Goal: Information Seeking & Learning: Learn about a topic

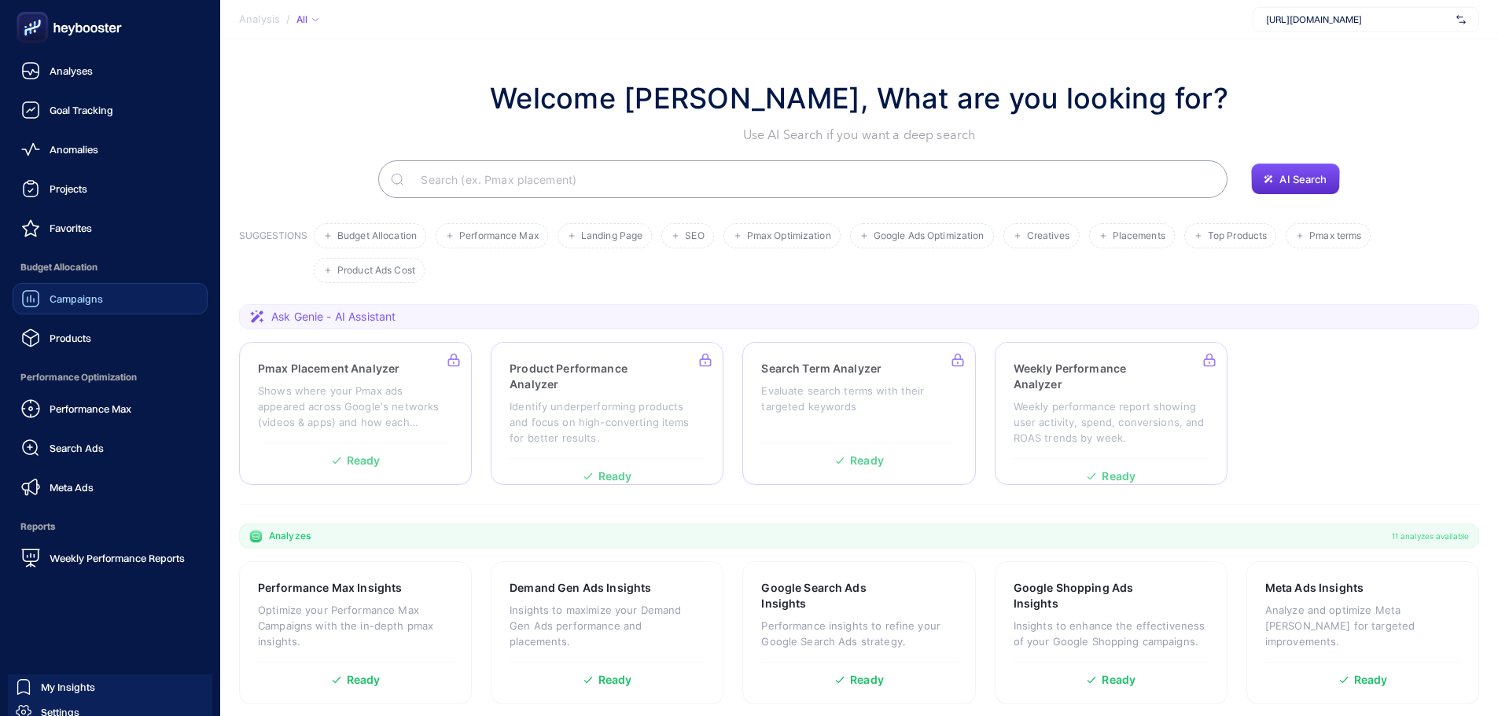
click at [78, 307] on div "Campaigns" at bounding box center [62, 298] width 82 height 19
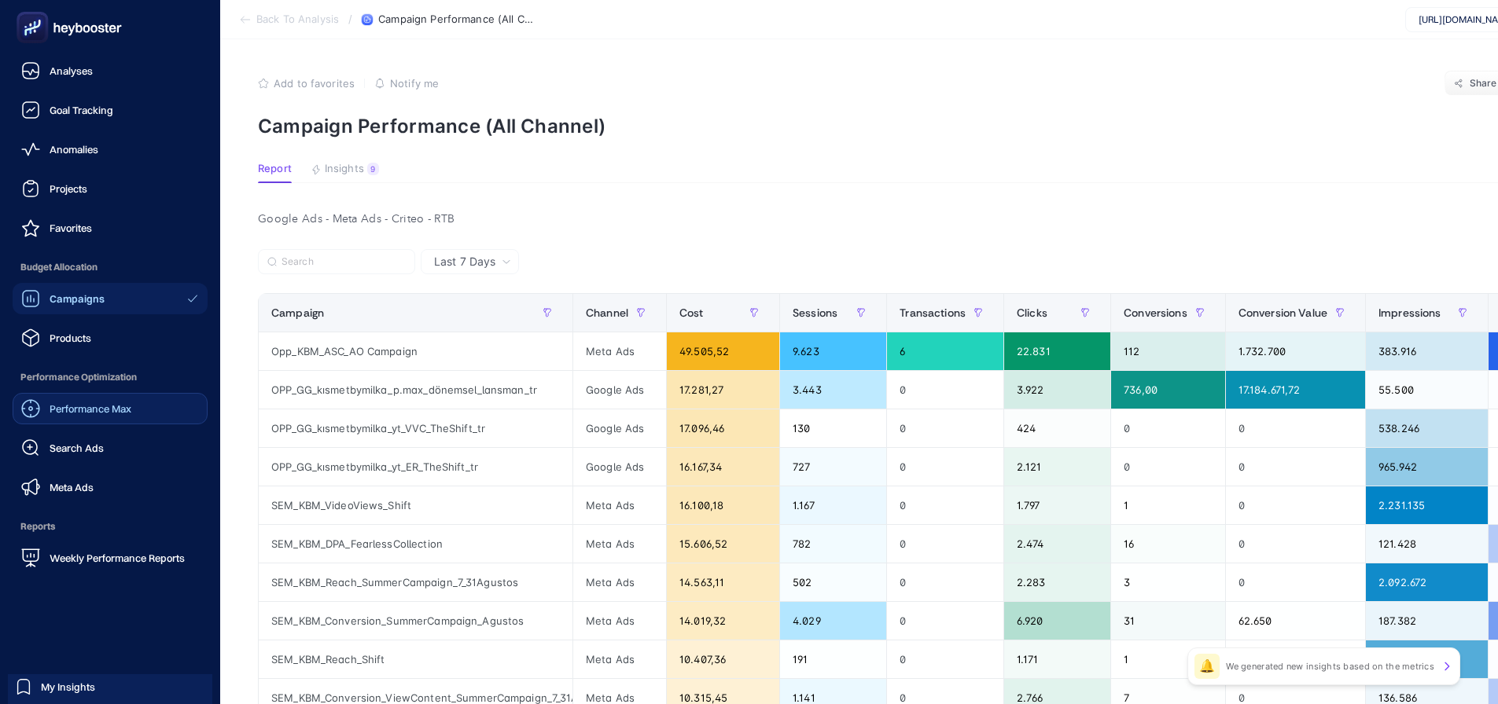
click at [70, 417] on div "Performance Max" at bounding box center [76, 408] width 110 height 19
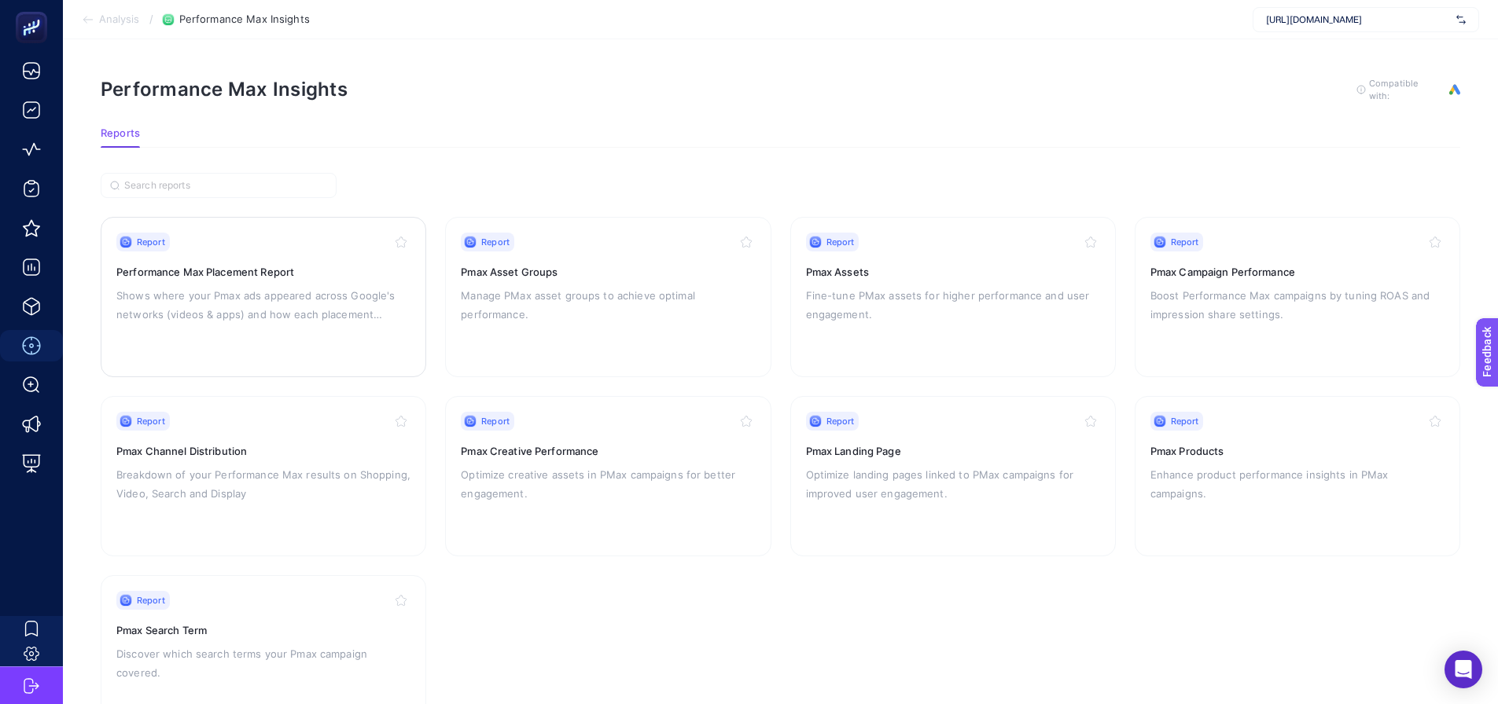
click at [277, 308] on p "Shows where your Pmax ads appeared across Google's networks (videos & apps) and…" at bounding box center [263, 305] width 294 height 38
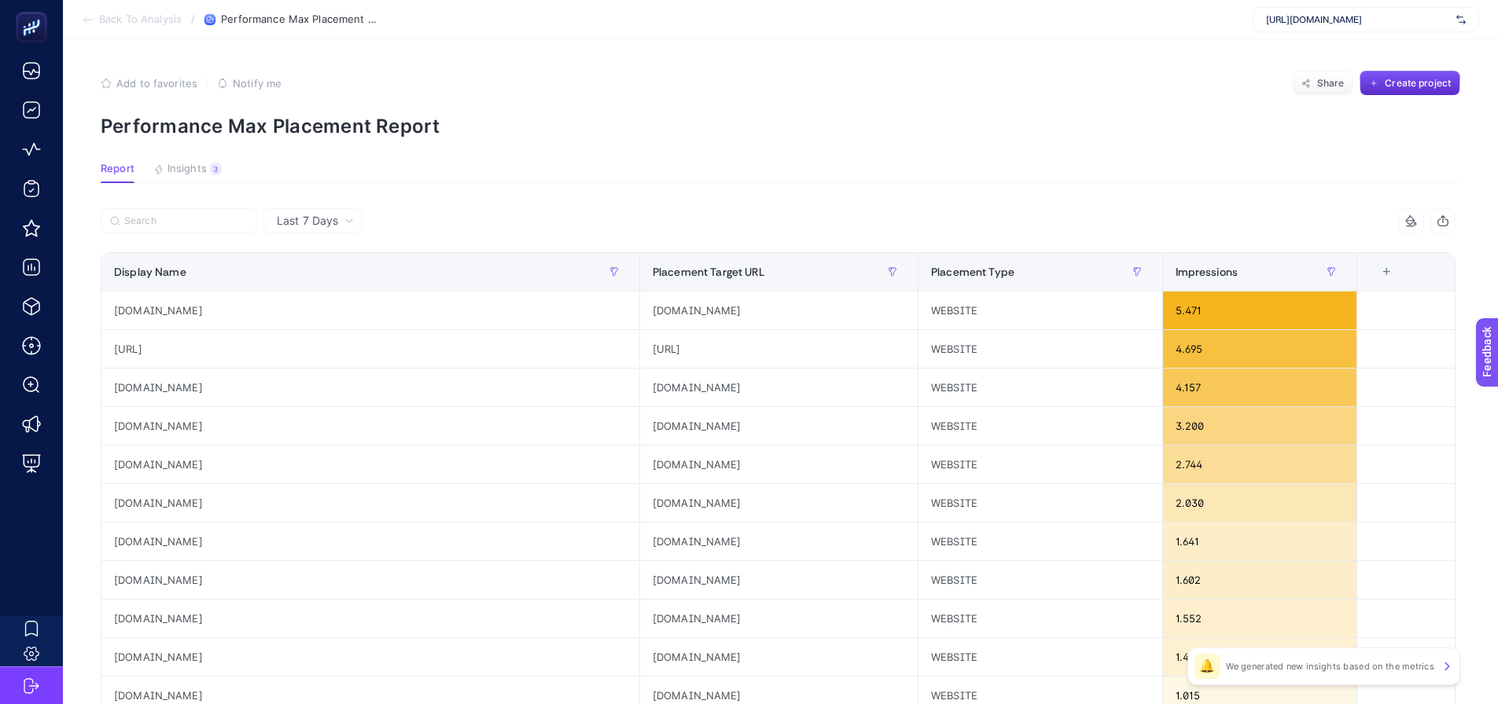
click at [318, 224] on span "Last 7 Days" at bounding box center [307, 221] width 61 height 16
click at [329, 286] on li "Last 30 Days" at bounding box center [312, 282] width 89 height 28
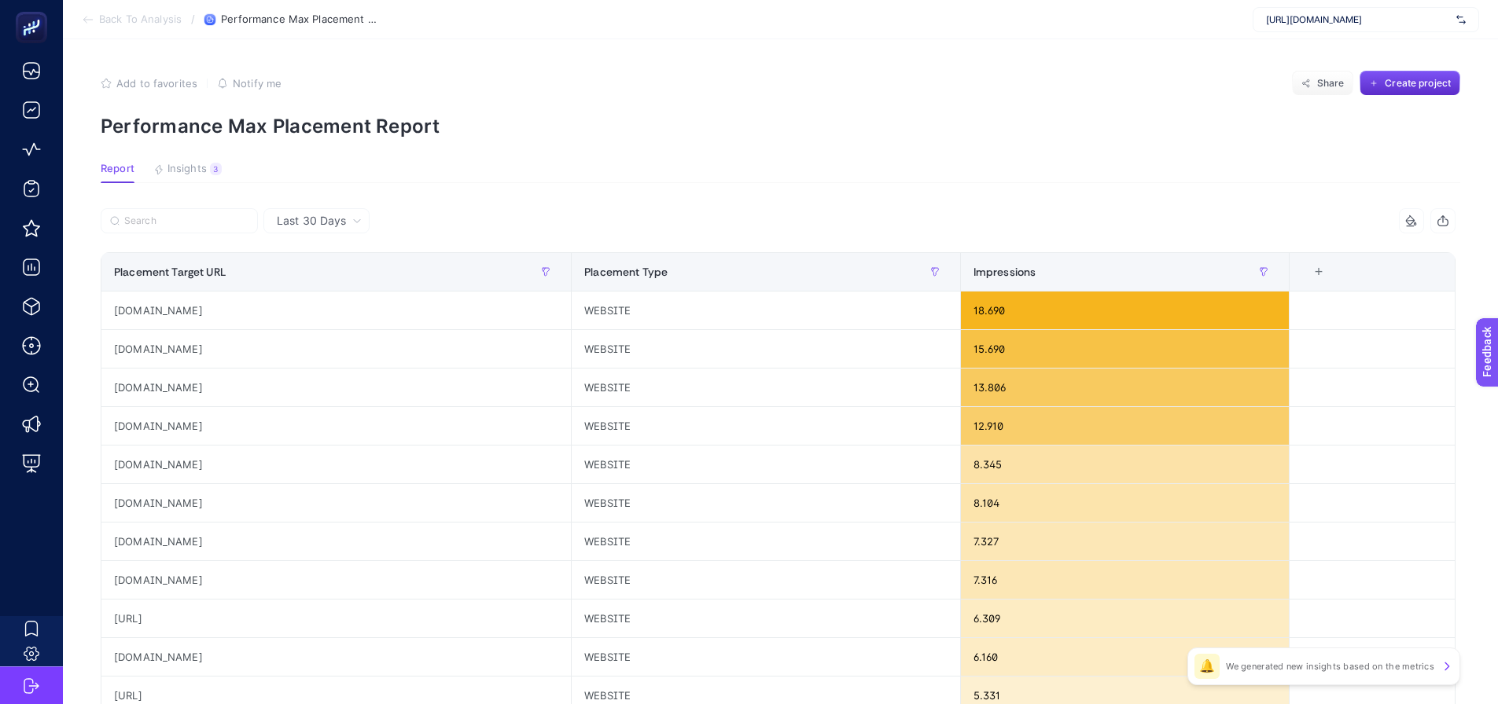
click at [326, 224] on span "Last 30 Days" at bounding box center [311, 221] width 69 height 16
click at [325, 268] on li "Last 7 Days" at bounding box center [316, 282] width 97 height 28
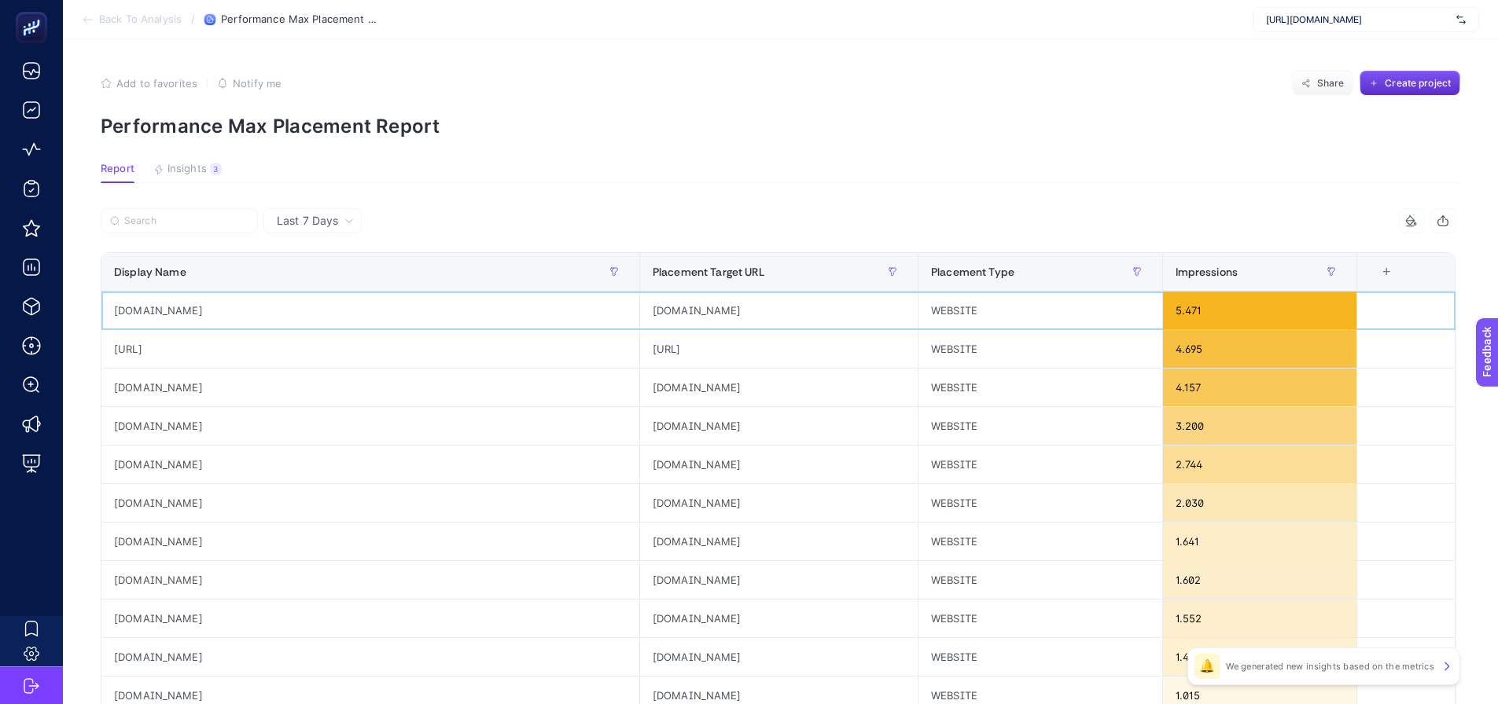
click at [175, 309] on div "[DOMAIN_NAME]" at bounding box center [370, 311] width 538 height 38
copy tr "[DOMAIN_NAME]"
click at [147, 349] on div "[URL]" at bounding box center [370, 349] width 538 height 38
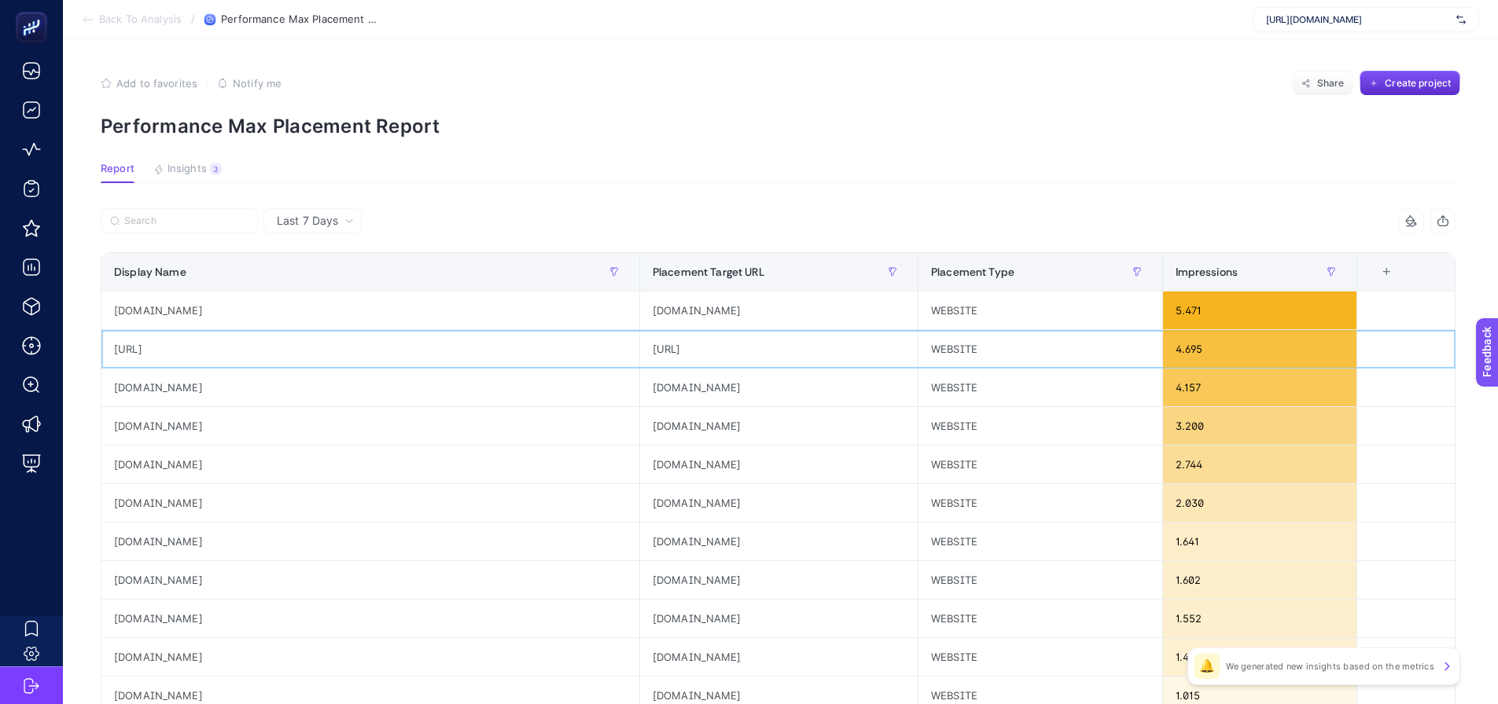
click at [156, 353] on div "[URL]" at bounding box center [370, 349] width 538 height 38
copy tr "[URL]"
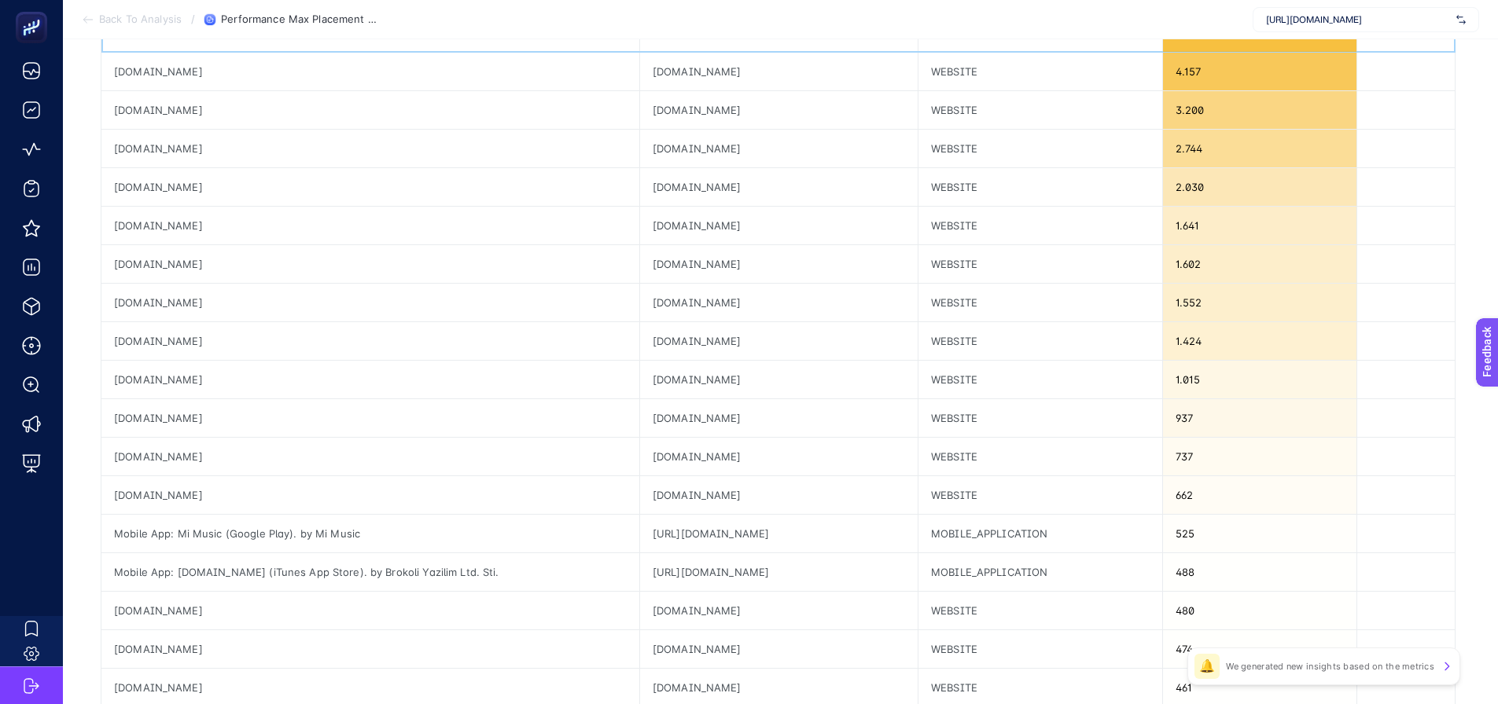
scroll to position [564, 0]
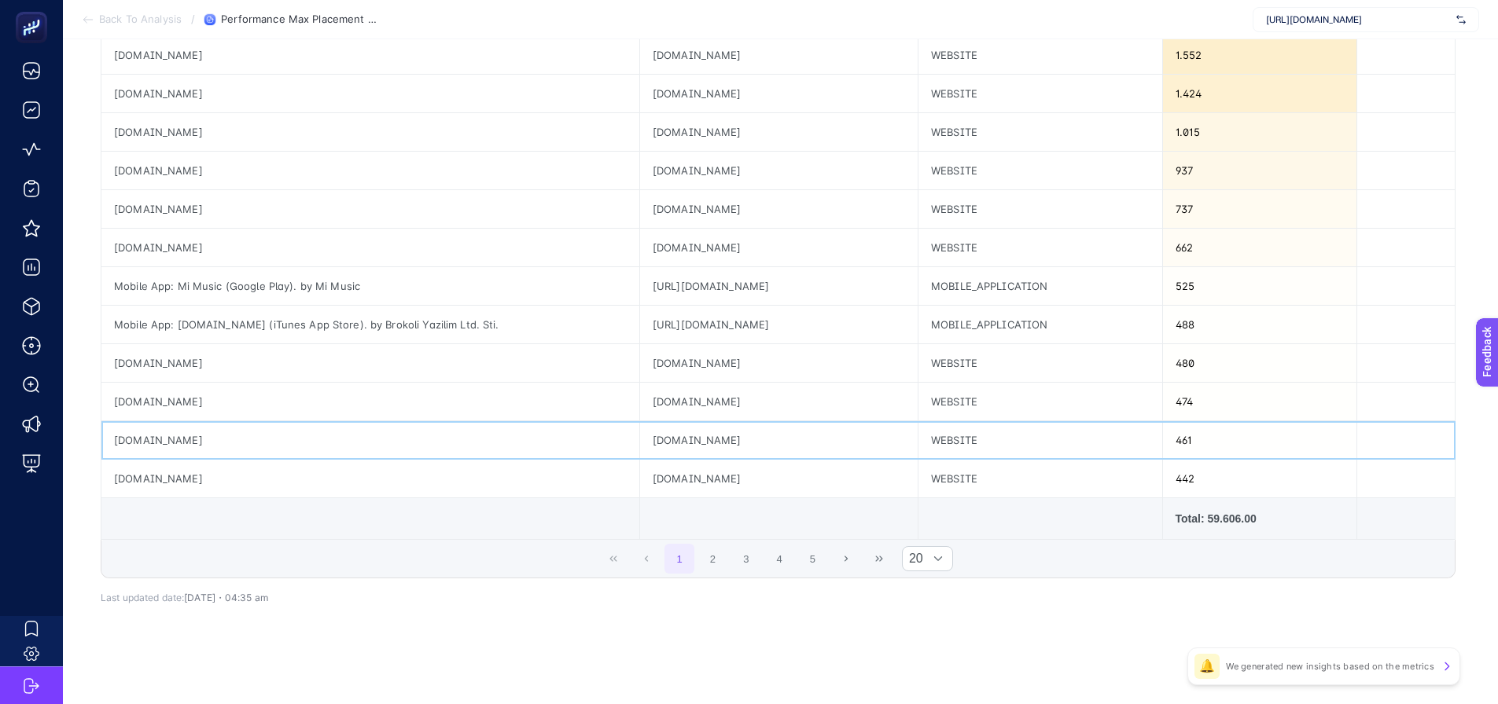
click at [645, 450] on div "[DOMAIN_NAME]" at bounding box center [778, 440] width 277 height 38
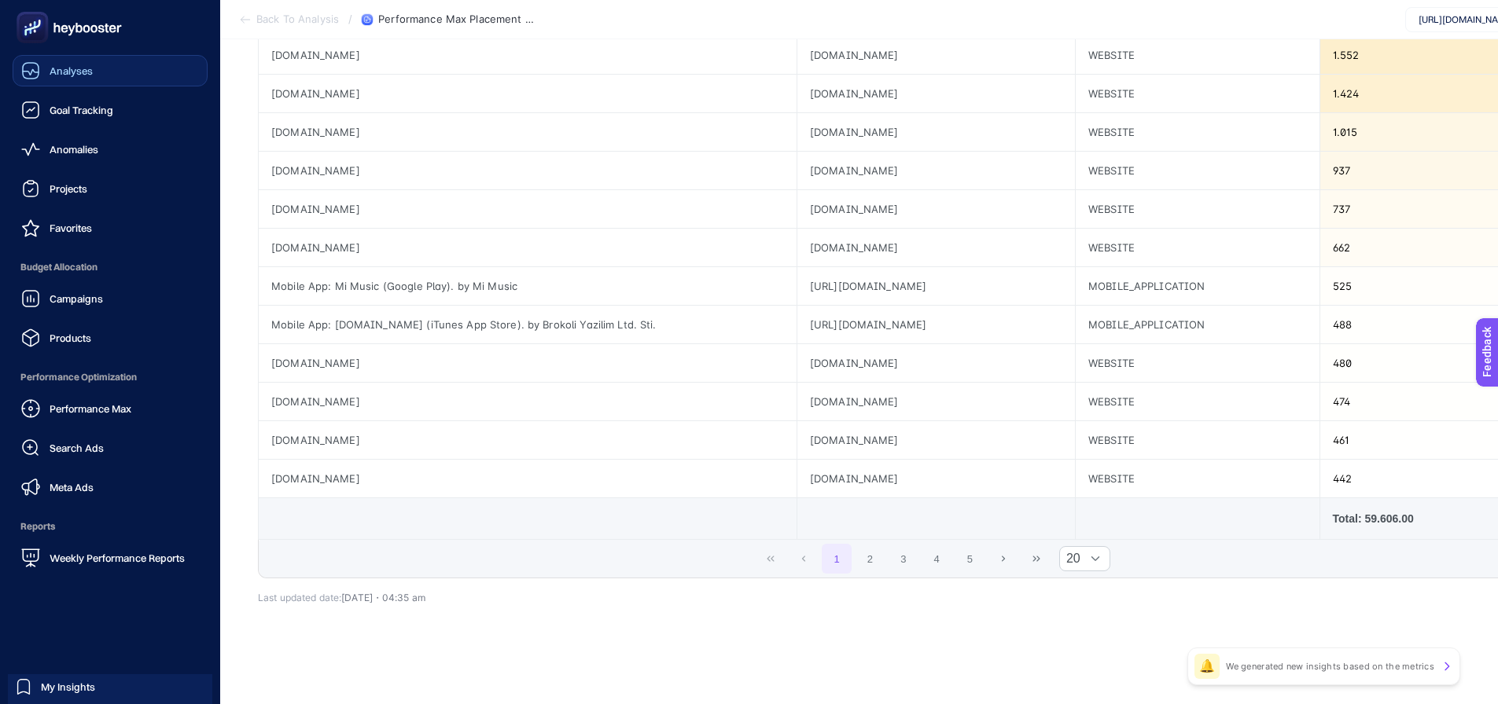
click at [67, 82] on link "Analyses" at bounding box center [110, 70] width 195 height 31
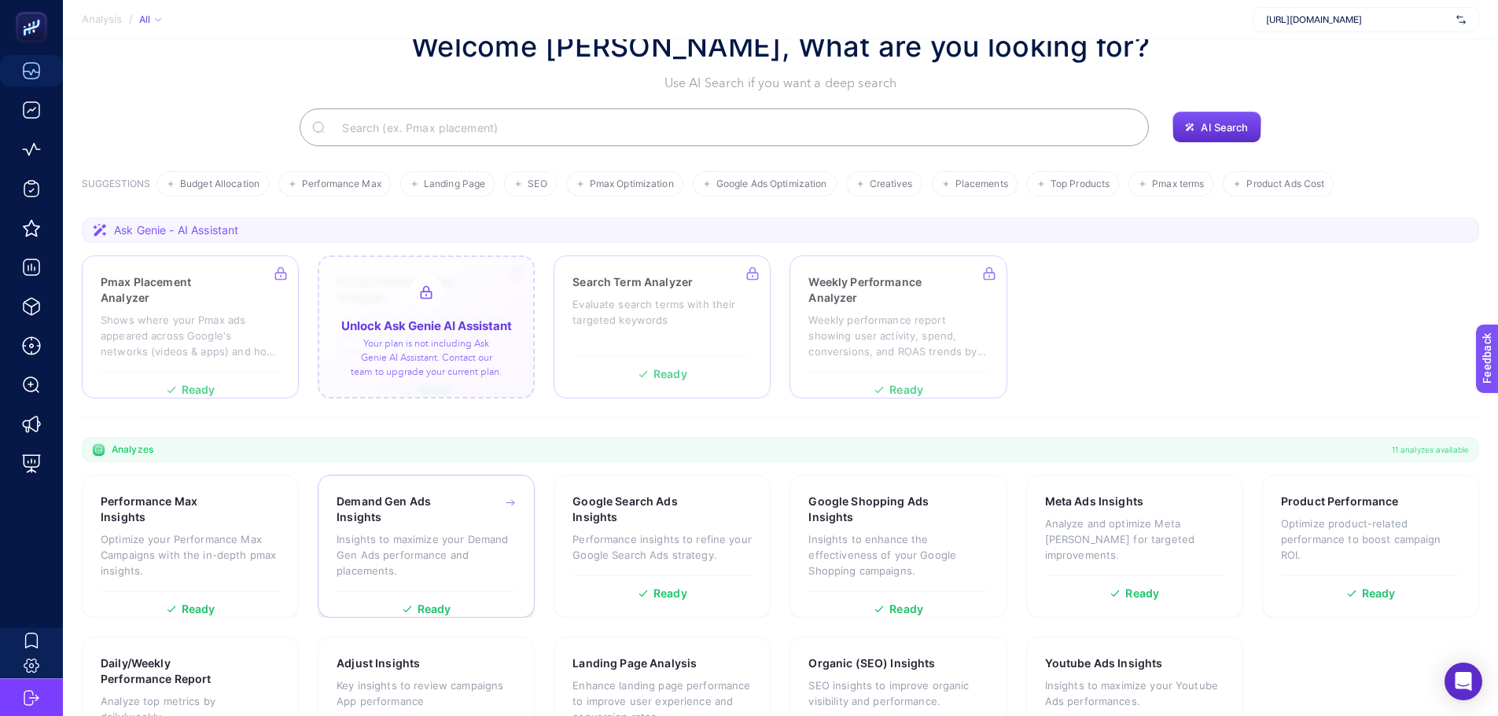
scroll to position [134, 0]
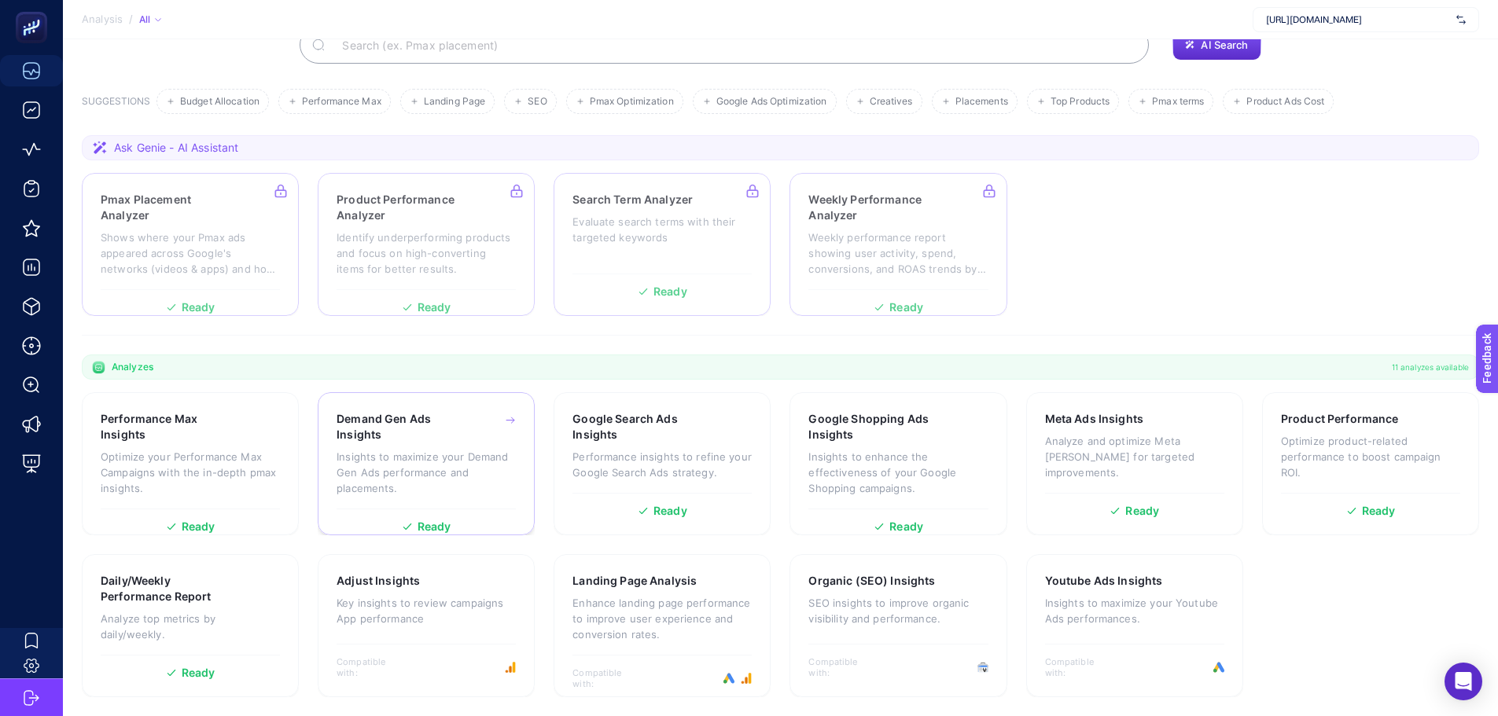
click at [398, 476] on p "Insights to maximize your Demand Gen Ads performance and placements." at bounding box center [425, 472] width 179 height 47
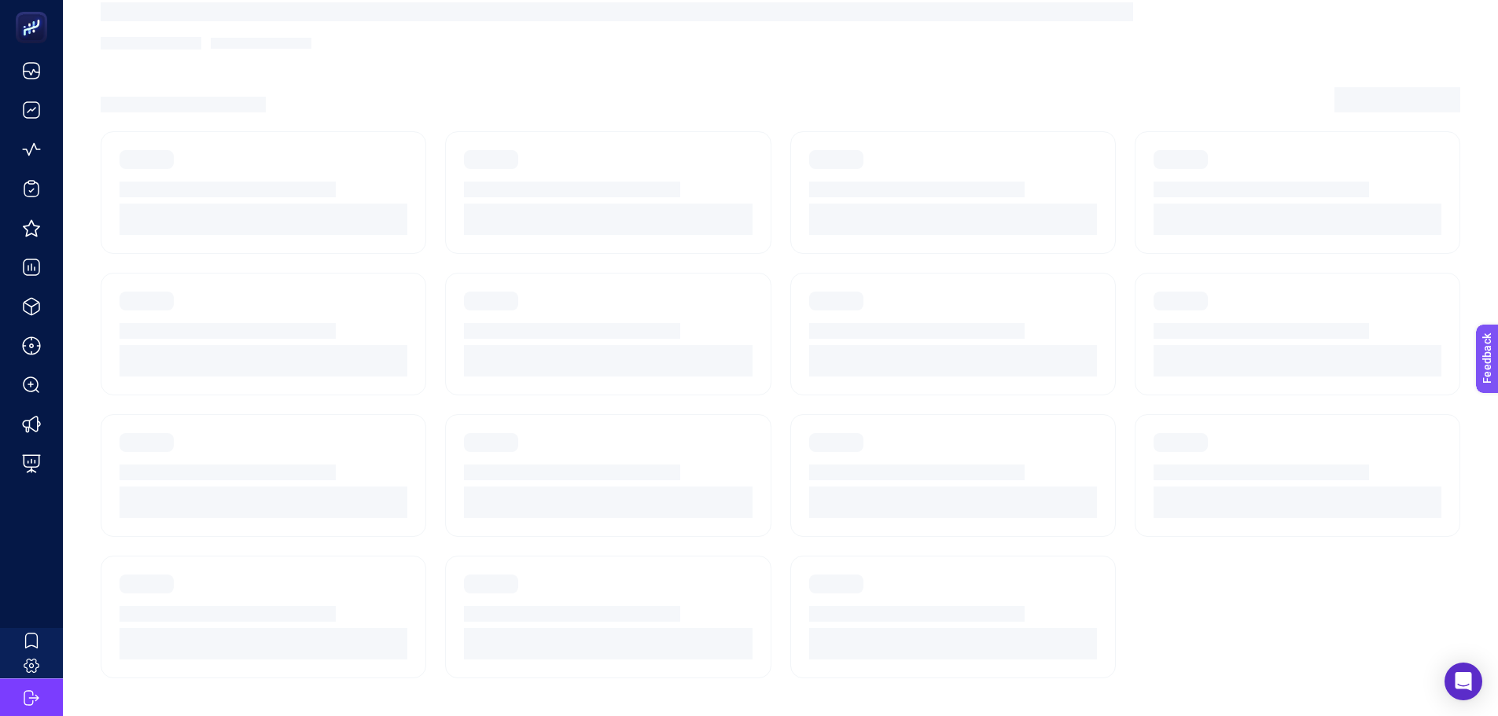
scroll to position [111, 0]
